Goal: Navigation & Orientation: Find specific page/section

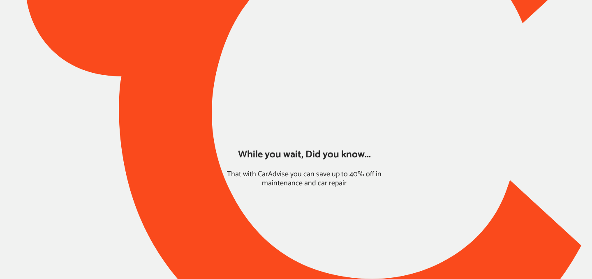
type input "*****"
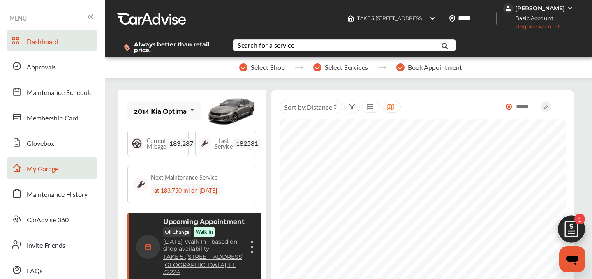
click at [59, 166] on link "My Garage" at bounding box center [51, 167] width 89 height 21
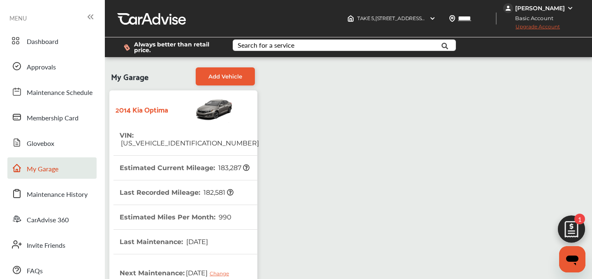
click at [43, 54] on div "Dashboard Approvals Maintenance Schedule Membership Card Glovebox My Garage Mai…" at bounding box center [52, 155] width 97 height 251
click at [41, 42] on span "Dashboard" at bounding box center [43, 42] width 32 height 11
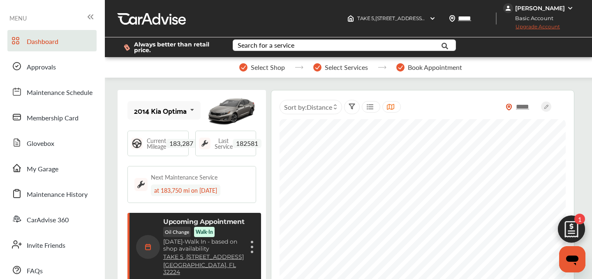
click at [572, 220] on img at bounding box center [571, 231] width 39 height 39
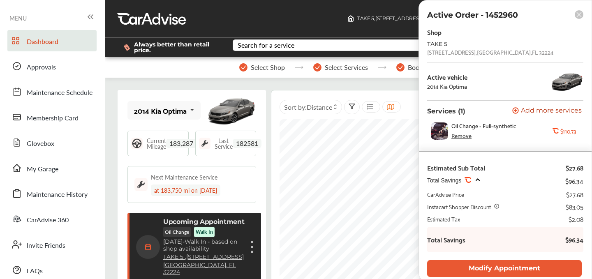
click at [580, 14] on rect at bounding box center [579, 14] width 9 height 9
